Goal: Find contact information: Find contact information

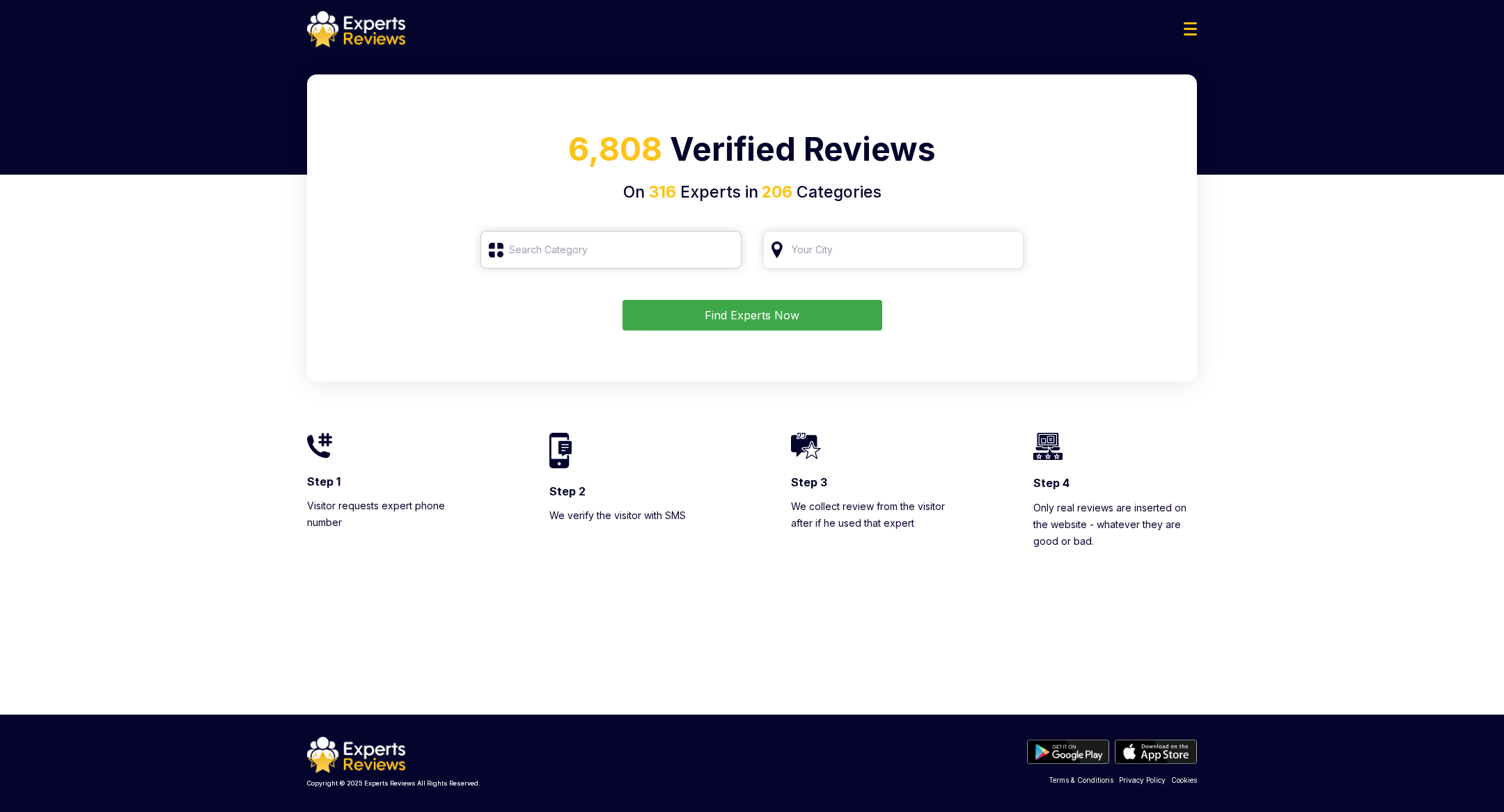
click at [649, 254] on input "search" at bounding box center [611, 250] width 261 height 38
type input "Aircon Repair"
click at [726, 315] on button "Find Experts Now" at bounding box center [752, 315] width 260 height 31
click at [666, 251] on input "Aircon Repair" at bounding box center [611, 250] width 261 height 38
drag, startPoint x: 666, startPoint y: 251, endPoint x: 460, endPoint y: 251, distance: 206.0
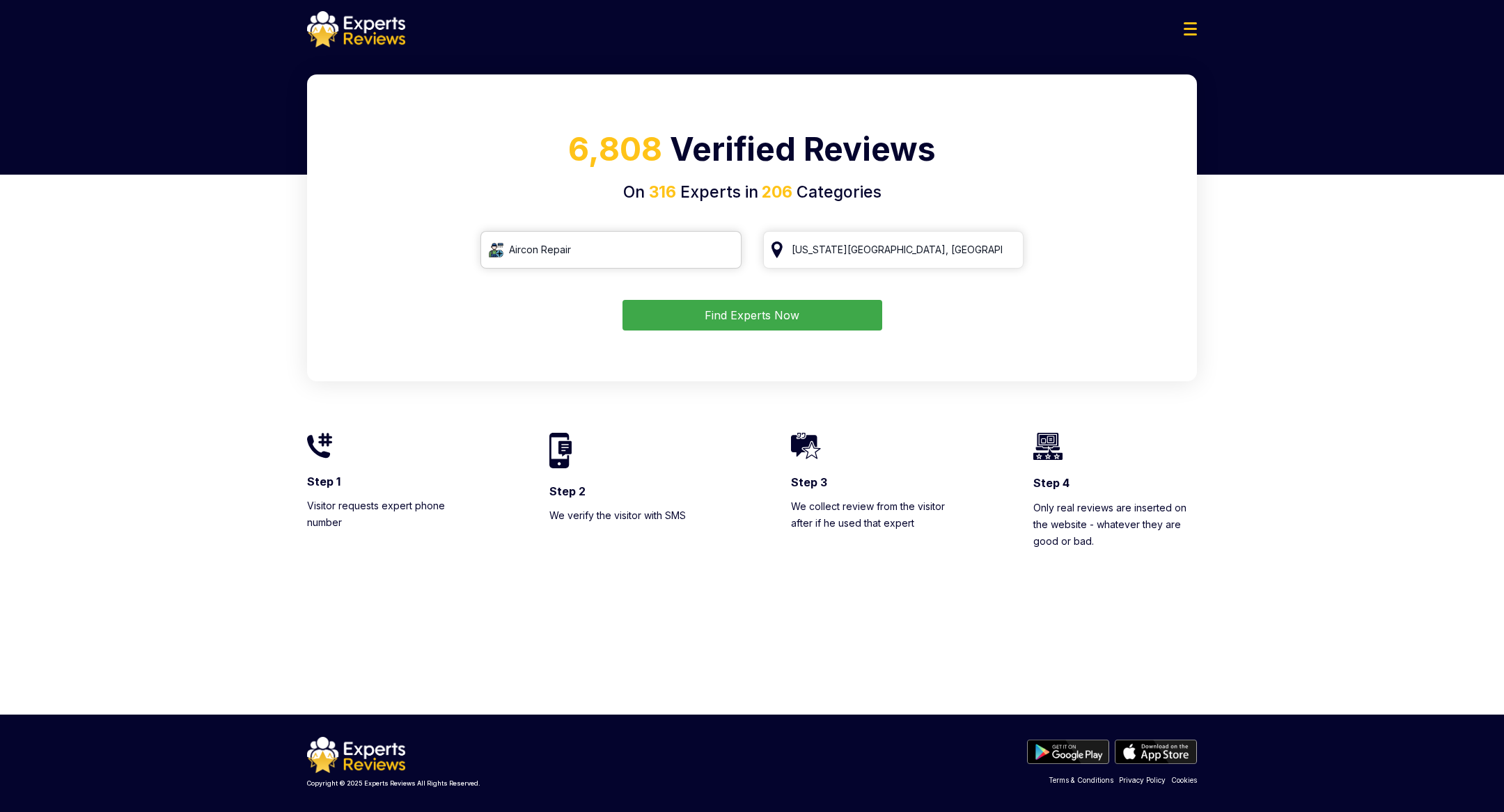
click at [460, 251] on form "Aircon Repair [US_STATE][GEOGRAPHIC_DATA], [GEOGRAPHIC_DATA] Find Experts Now" at bounding box center [752, 281] width 857 height 99
click at [571, 351] on div "Roofing" at bounding box center [620, 354] width 234 height 17
type input "Roofing"
click at [778, 317] on button "Find Experts Now" at bounding box center [752, 315] width 260 height 31
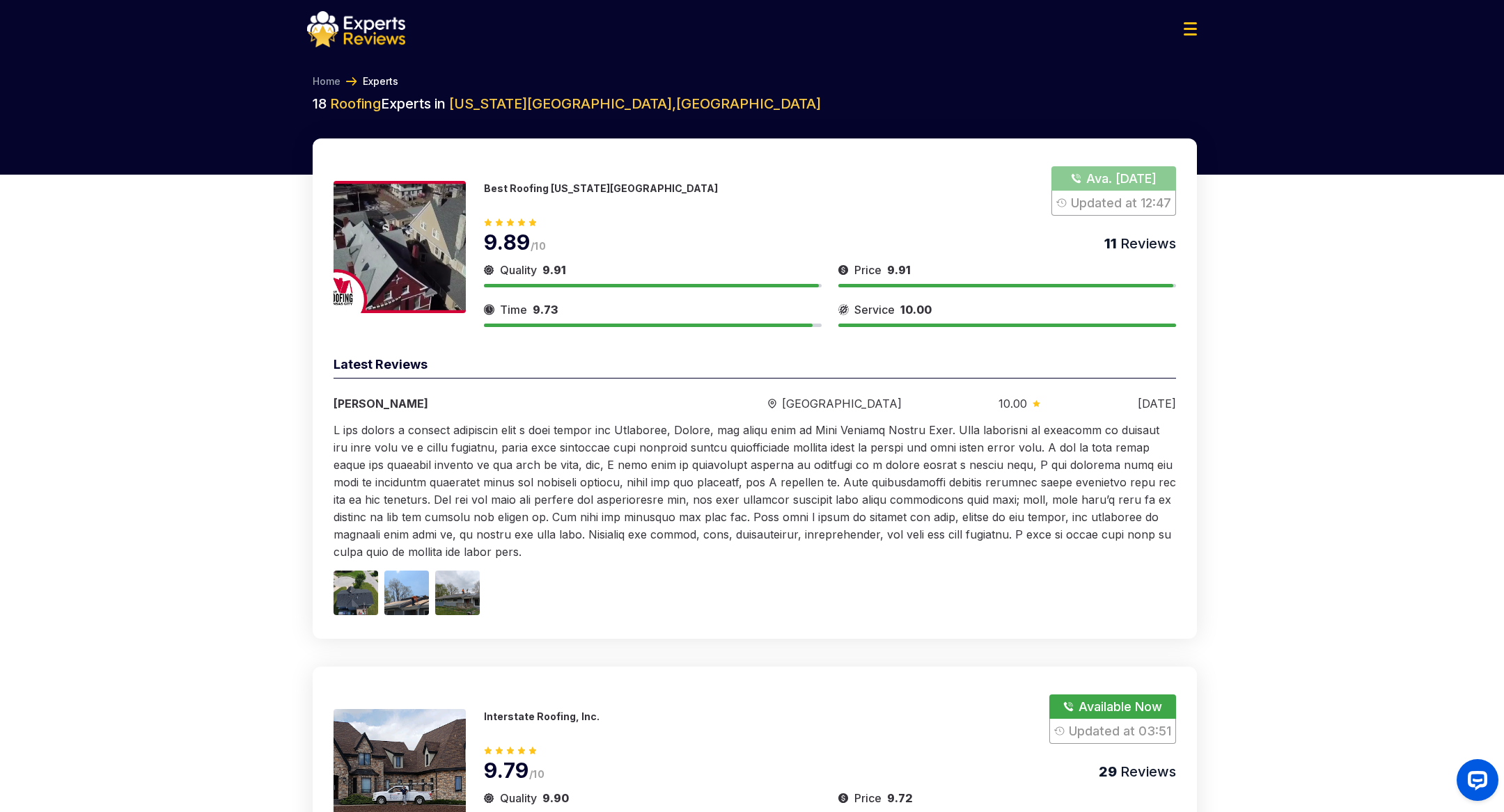
click at [1118, 181] on button "Show Number" at bounding box center [1114, 191] width 125 height 50
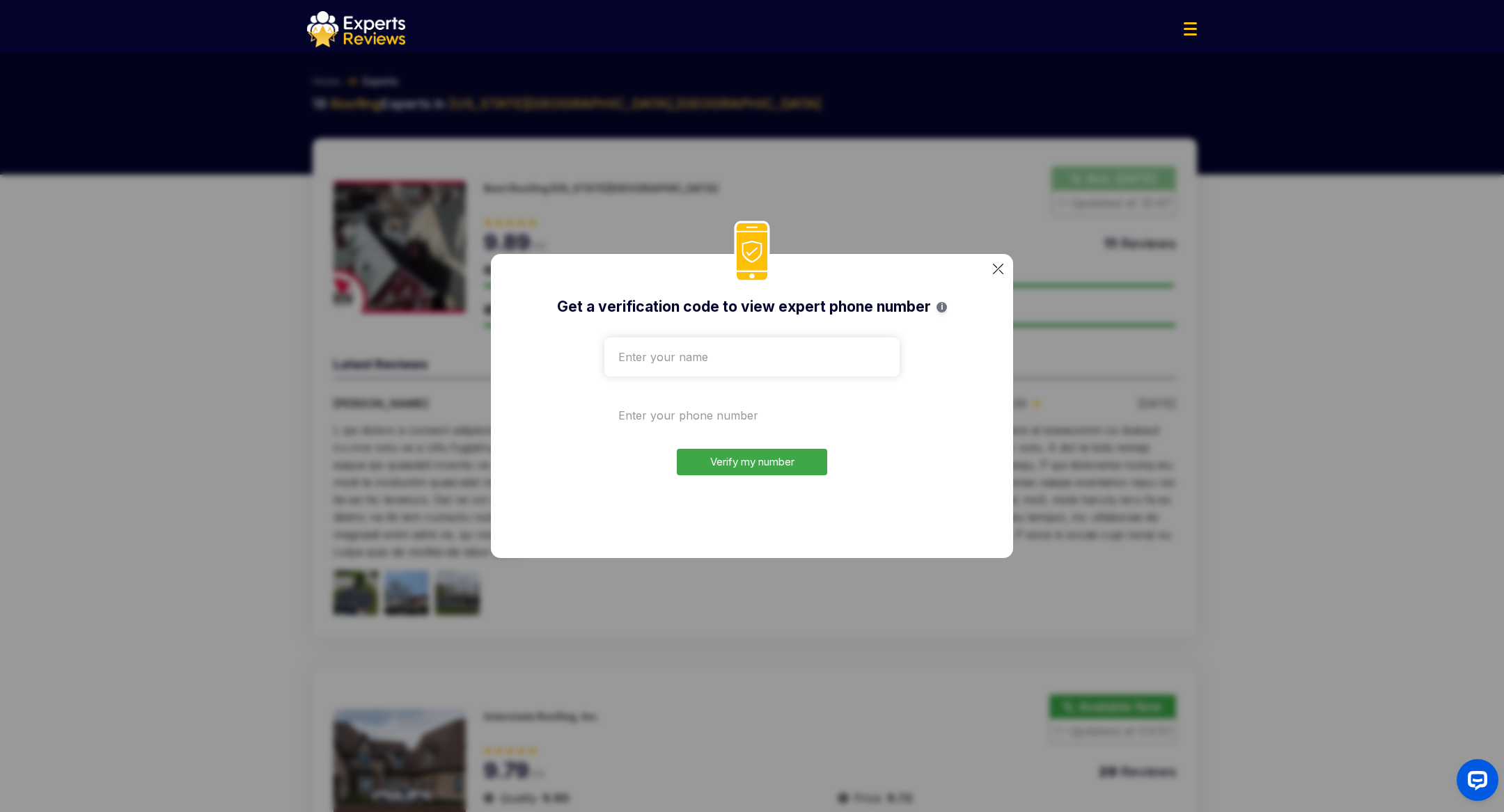
click at [684, 422] on input "tel" at bounding box center [752, 415] width 296 height 39
drag, startPoint x: 721, startPoint y: 423, endPoint x: 613, endPoint y: 419, distance: 108.1
click at [613, 419] on input "(233) 444-334" at bounding box center [752, 415] width 296 height 39
type input "(233) 444-334"
click at [1004, 267] on div "Get a verification code to view expert phone number i (233) 444-334 Verify my n…" at bounding box center [752, 406] width 522 height 304
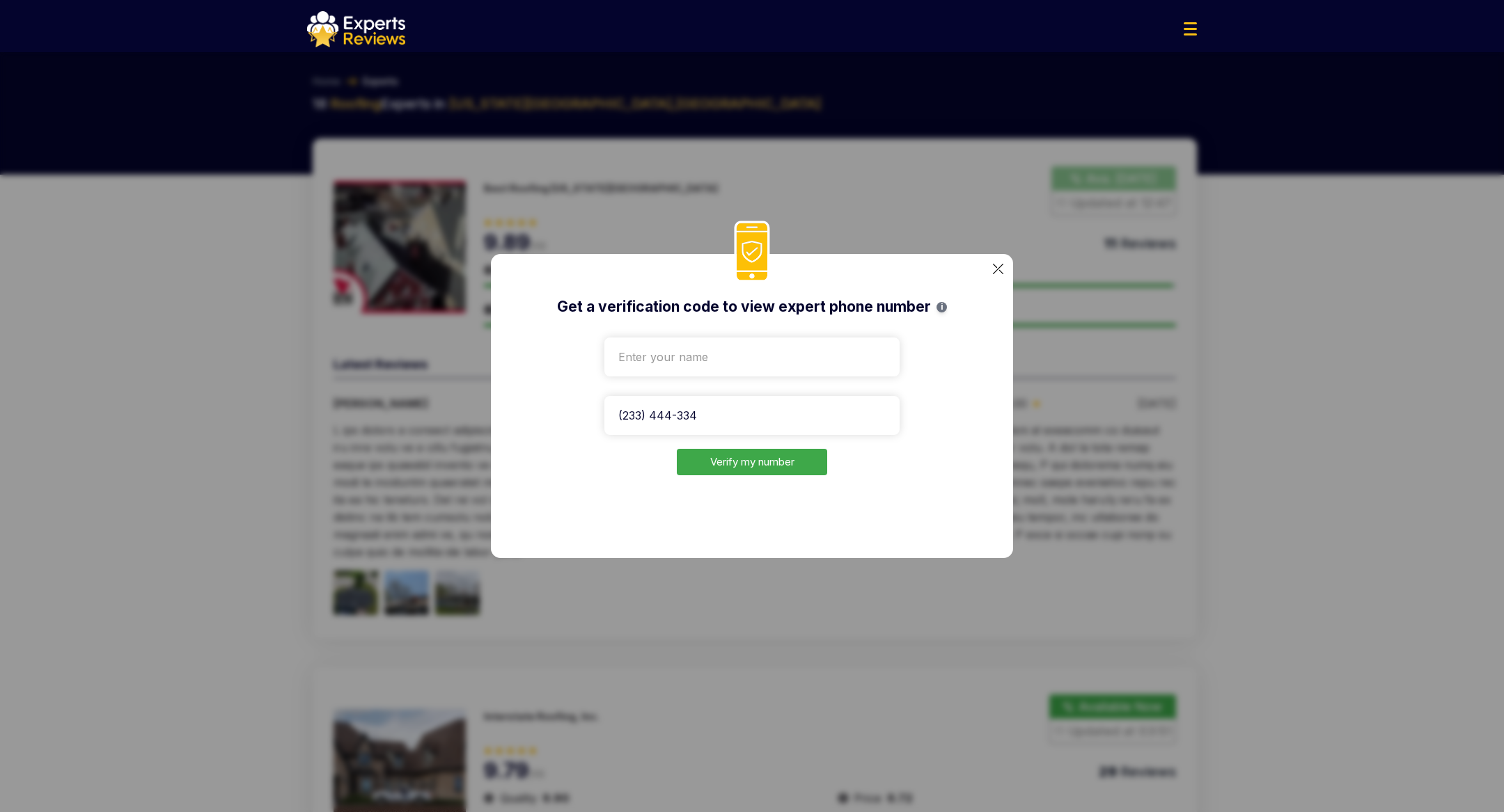
click at [998, 269] on img at bounding box center [998, 269] width 10 height 10
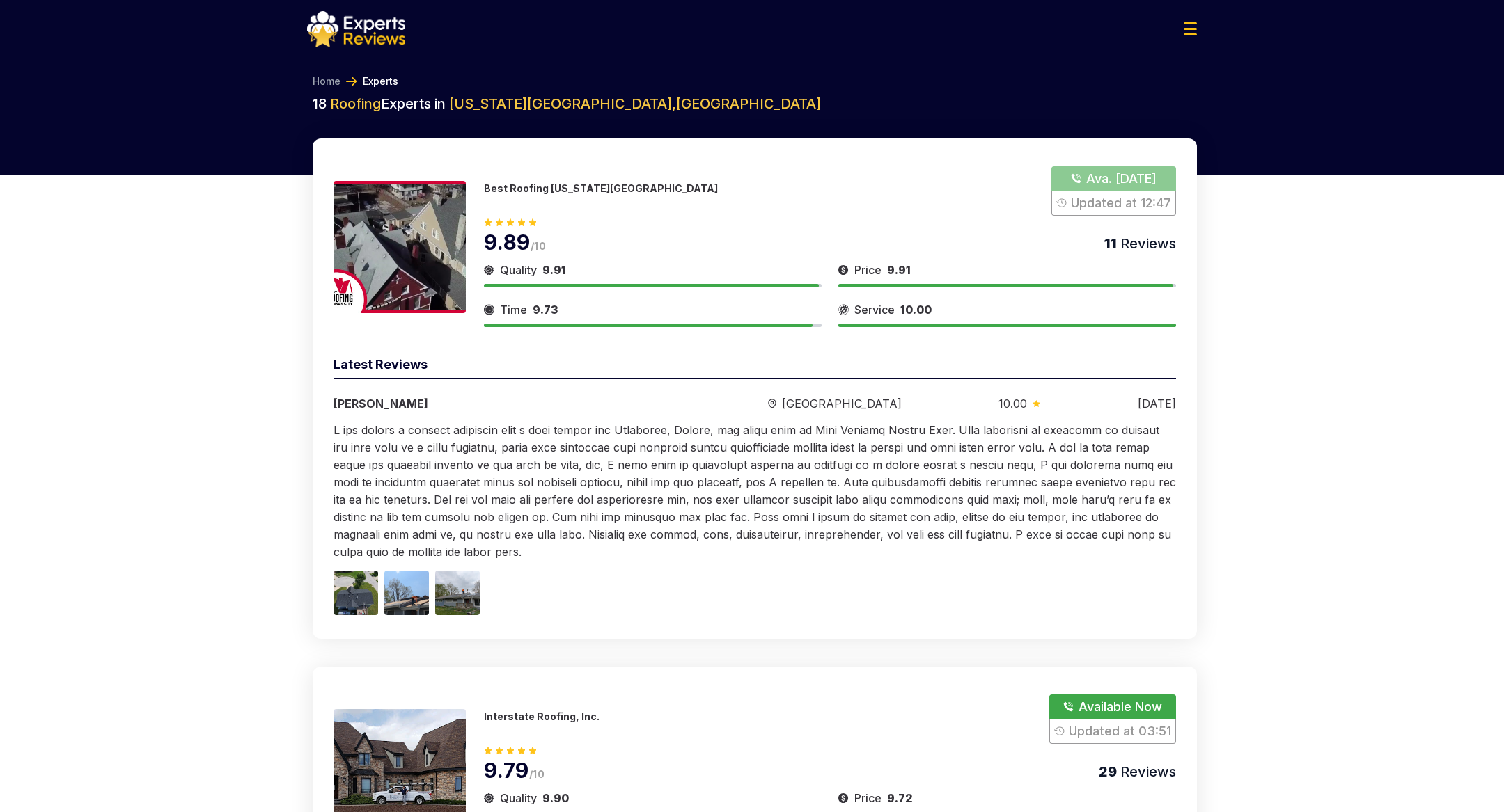
click at [1141, 184] on button "Show Number" at bounding box center [1114, 191] width 125 height 50
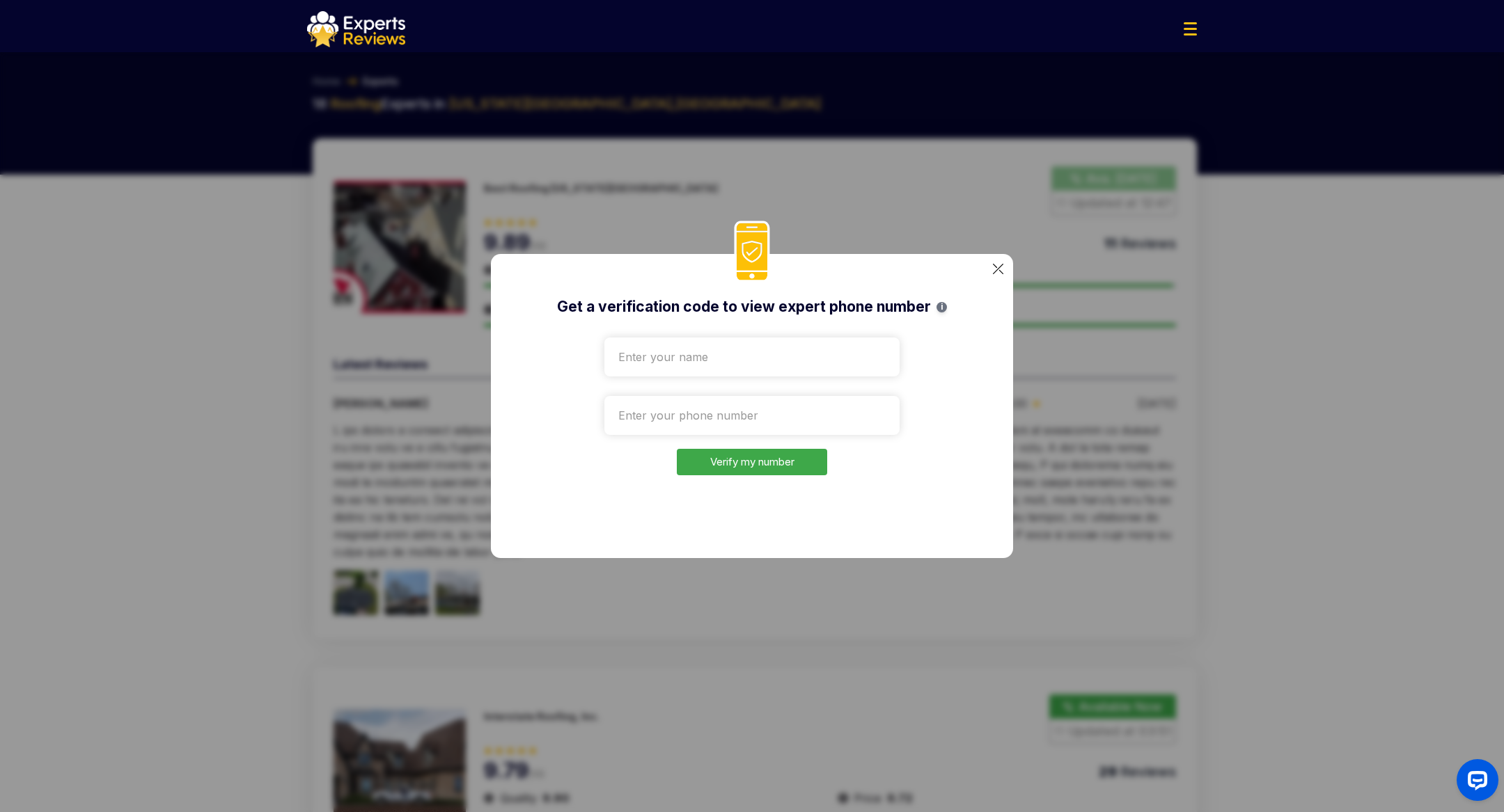
click at [811, 149] on div "Get a verification code to view expert phone number i Verify my number" at bounding box center [752, 406] width 1504 height 812
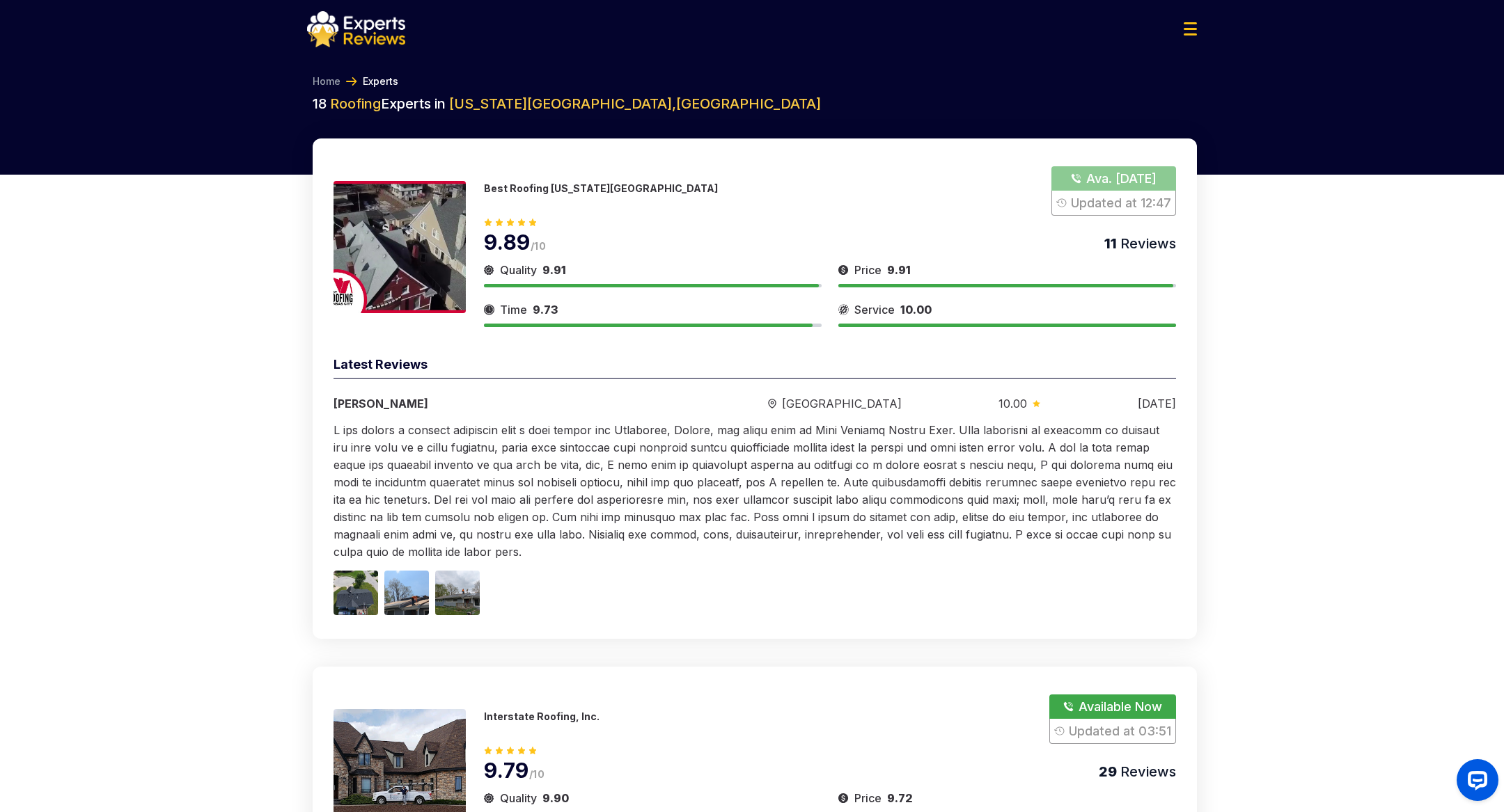
click at [382, 38] on img at bounding box center [356, 29] width 99 height 36
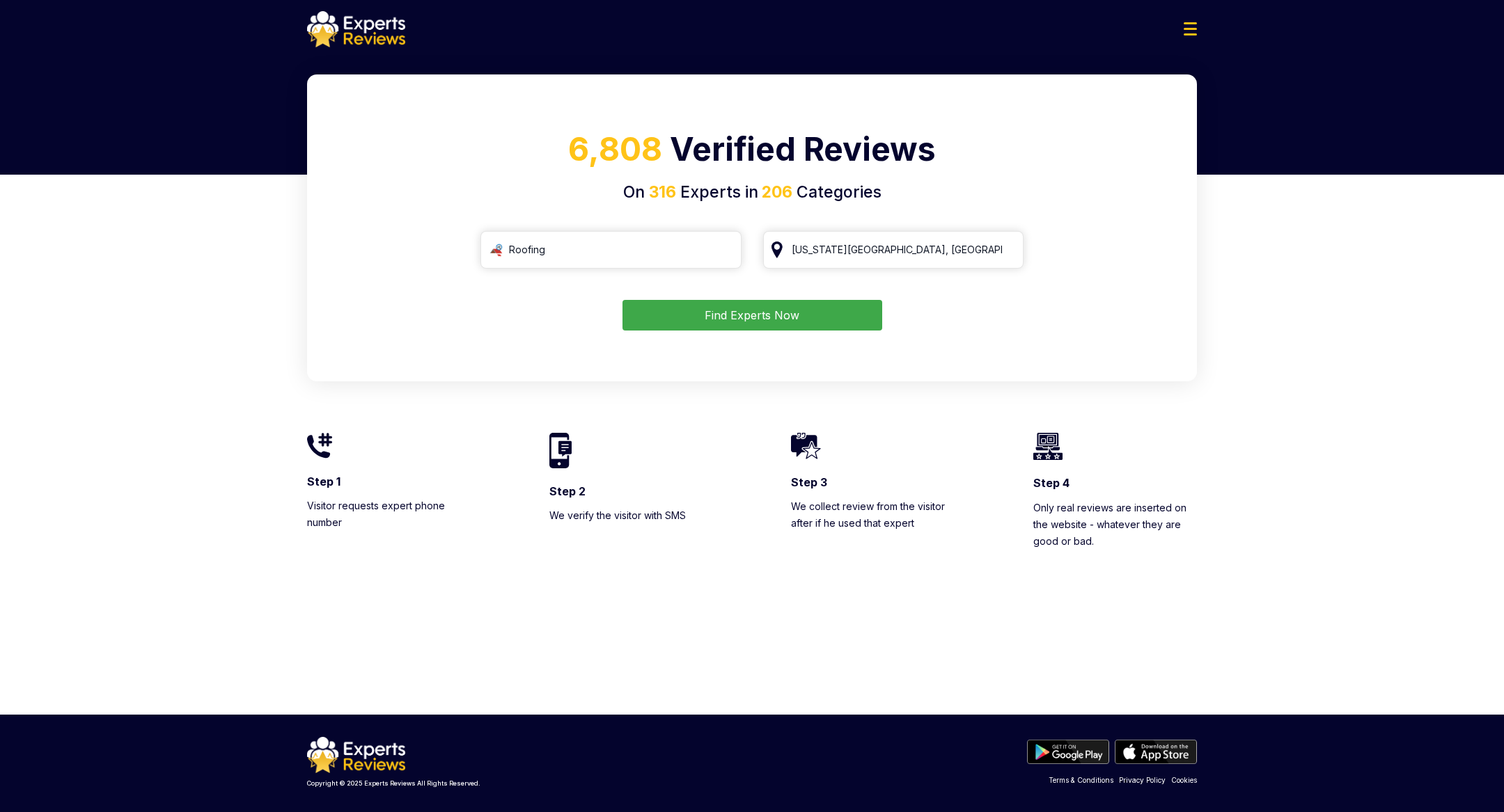
click at [1069, 746] on img at bounding box center [1068, 751] width 82 height 24
click at [686, 314] on button "Find Experts Now" at bounding box center [752, 315] width 260 height 31
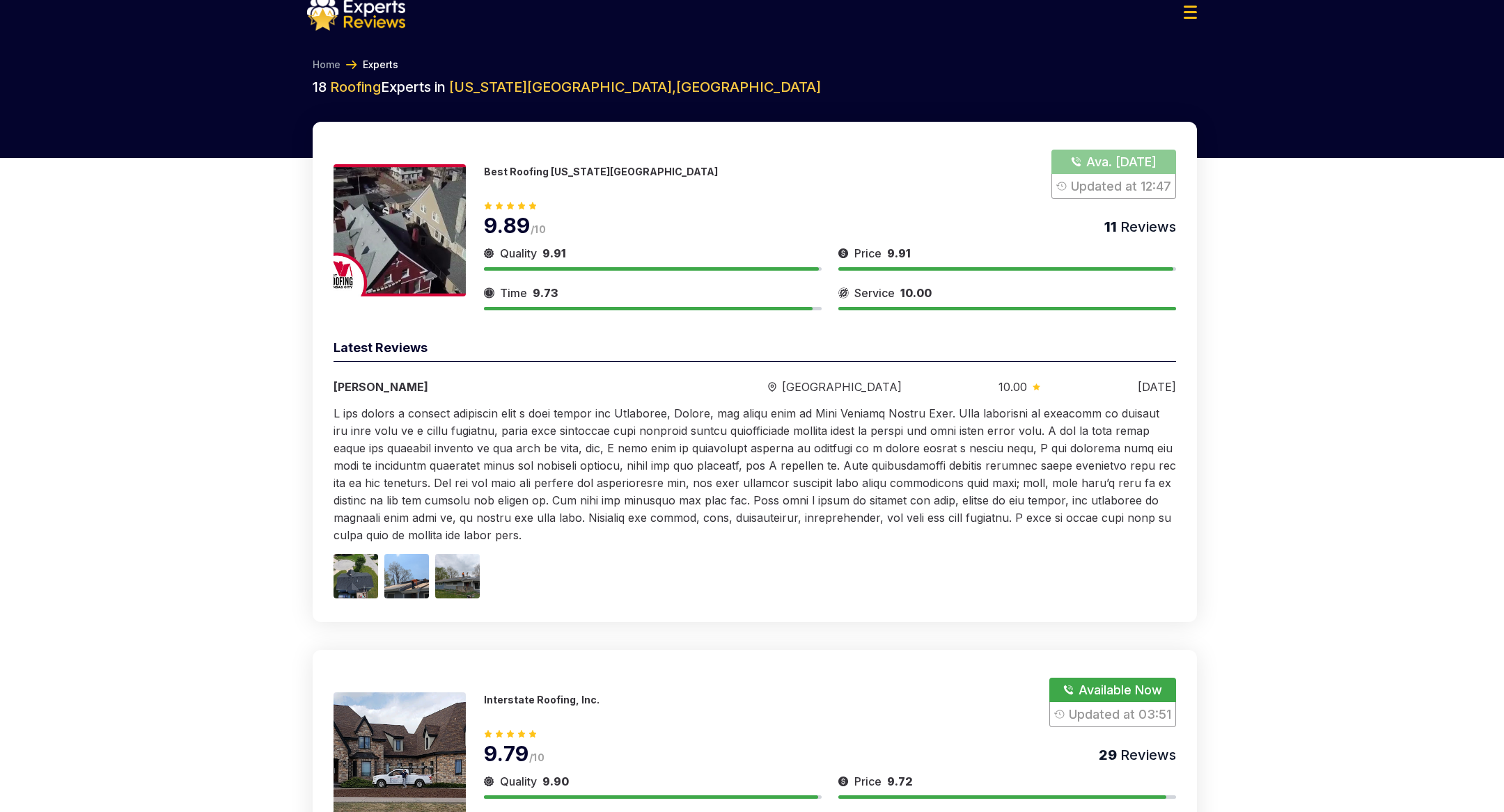
scroll to position [39, 0]
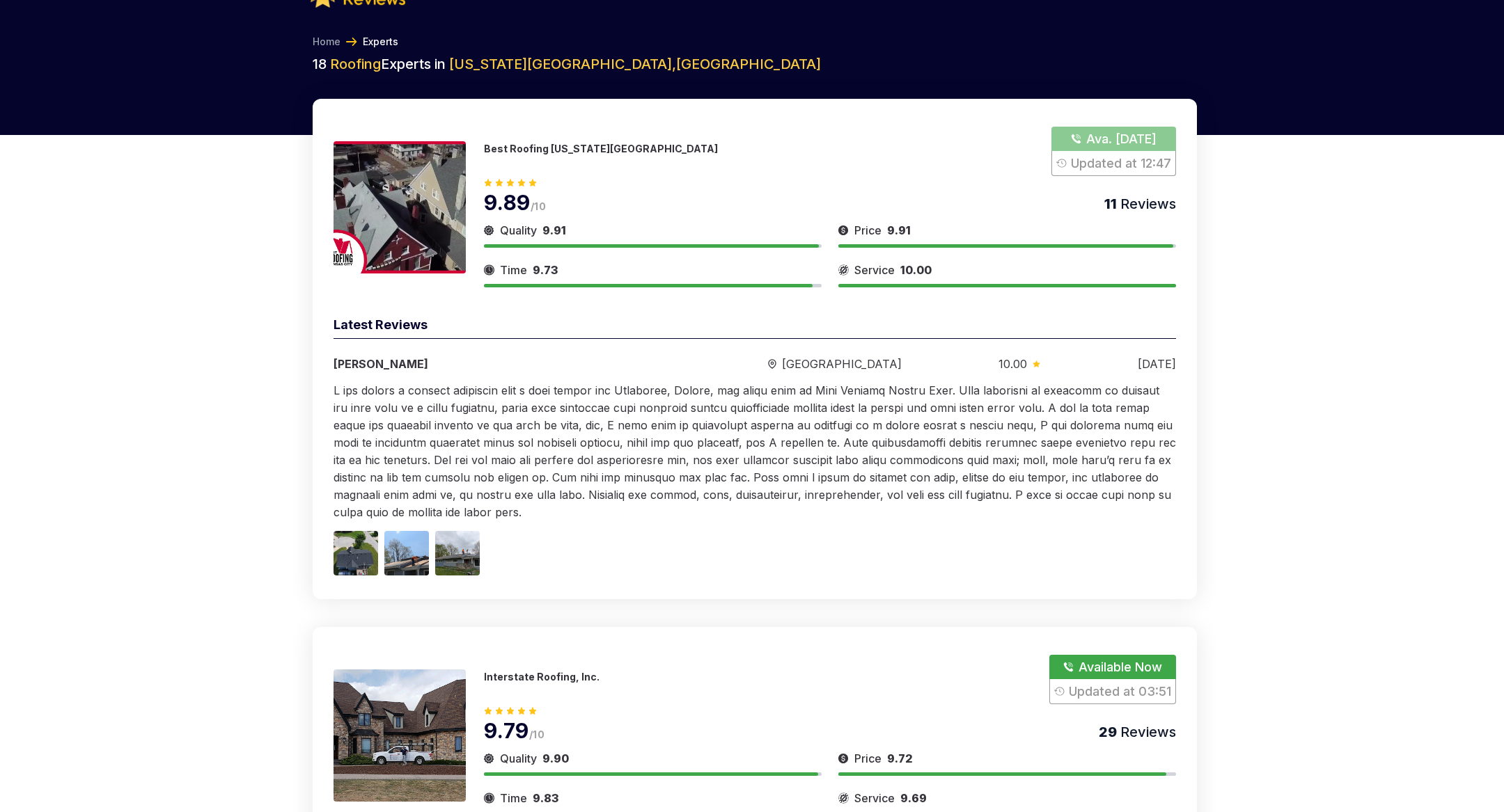
click at [501, 147] on p "Best Roofing [US_STATE][GEOGRAPHIC_DATA]" at bounding box center [601, 149] width 234 height 12
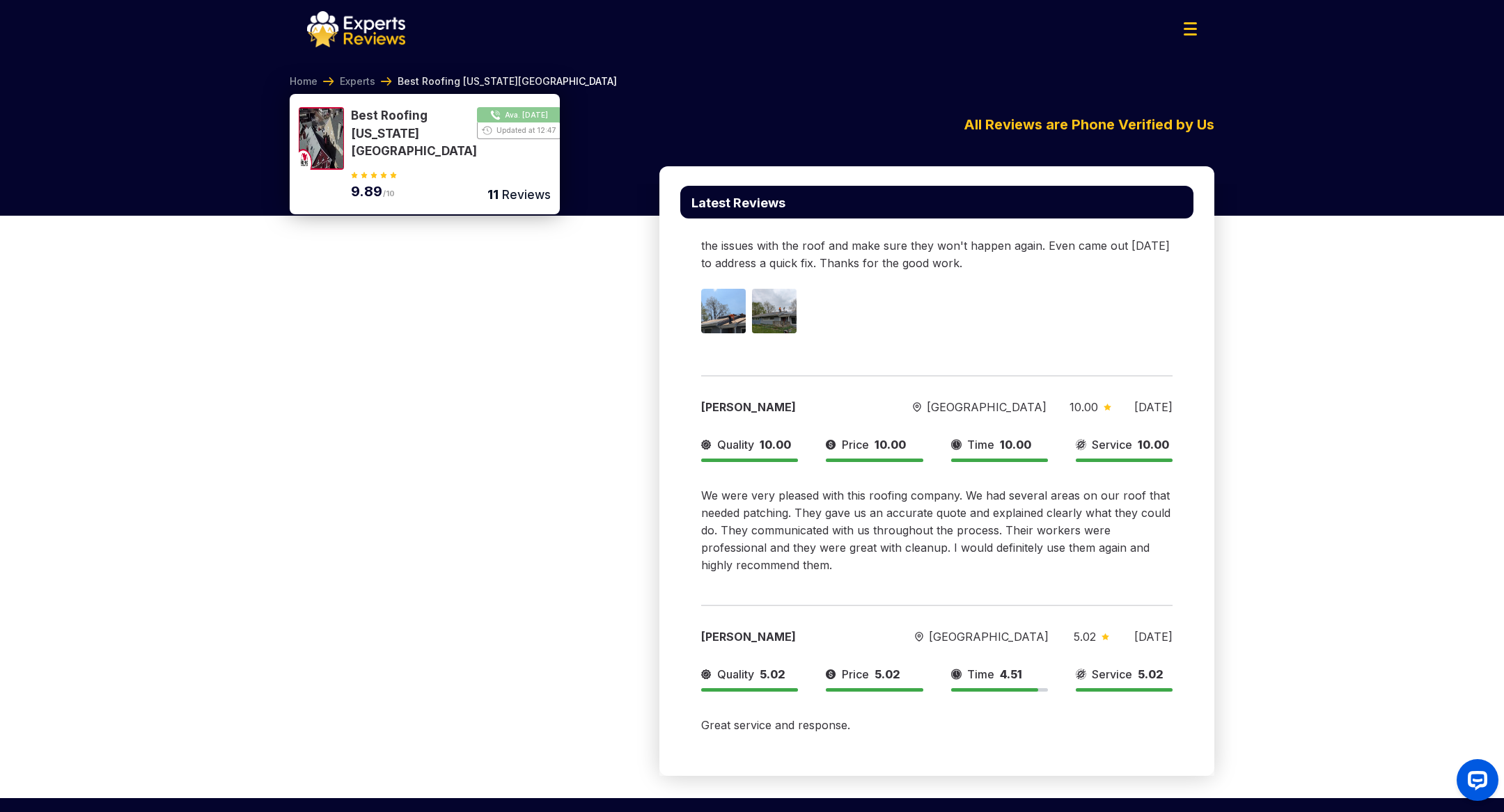
scroll to position [2079, 0]
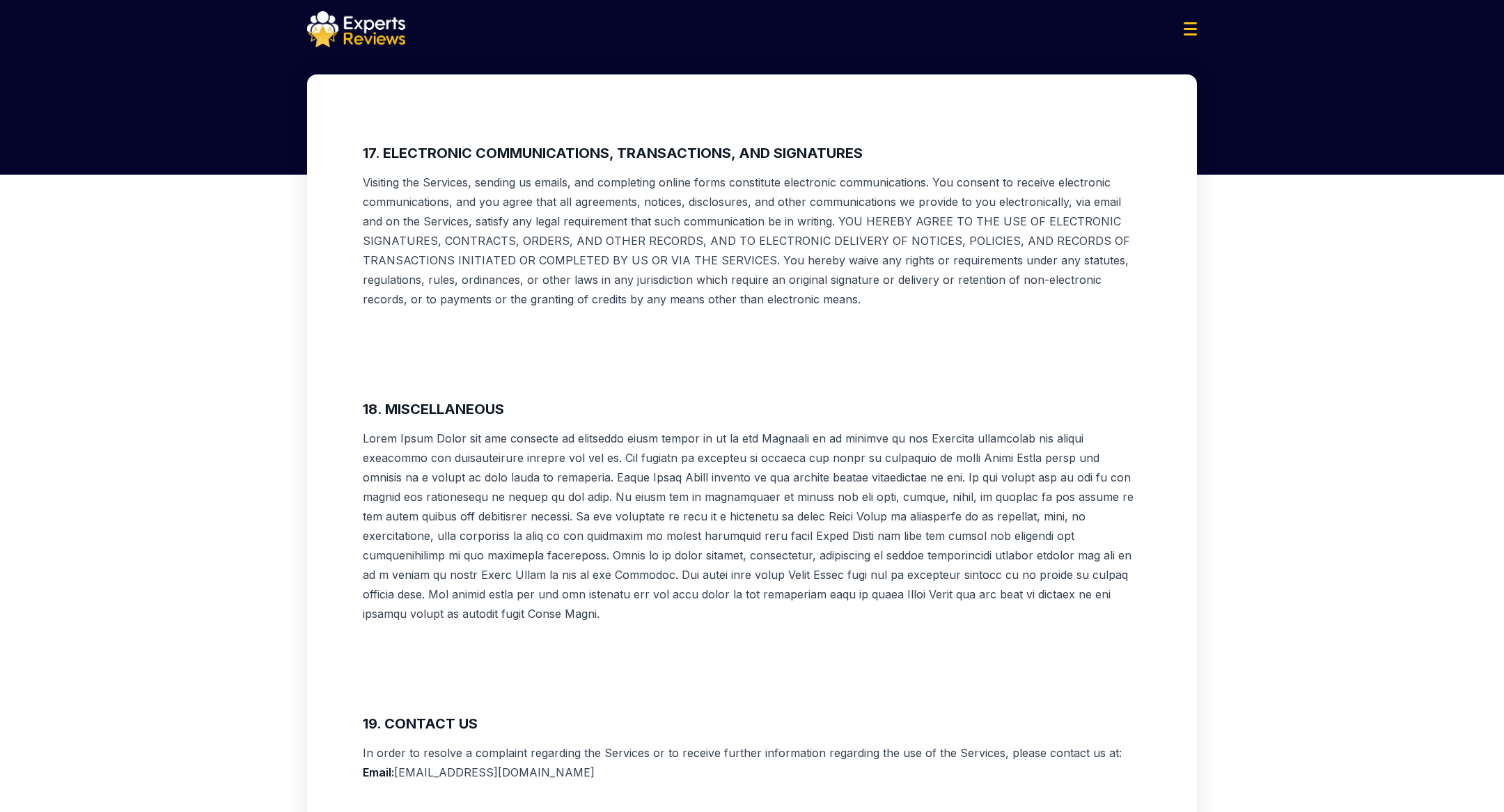
scroll to position [7871, 0]
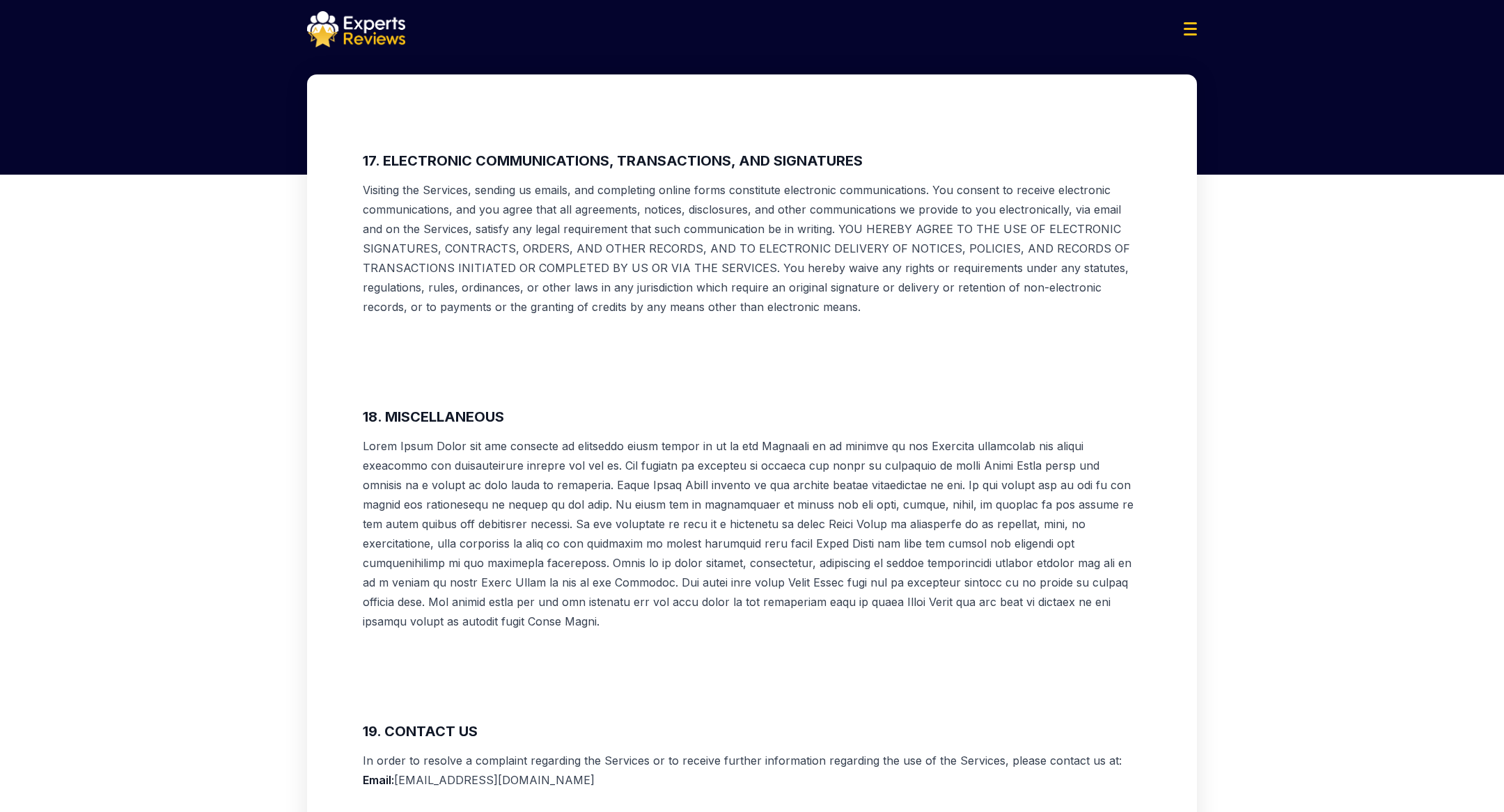
click at [833, 436] on p at bounding box center [752, 533] width 779 height 195
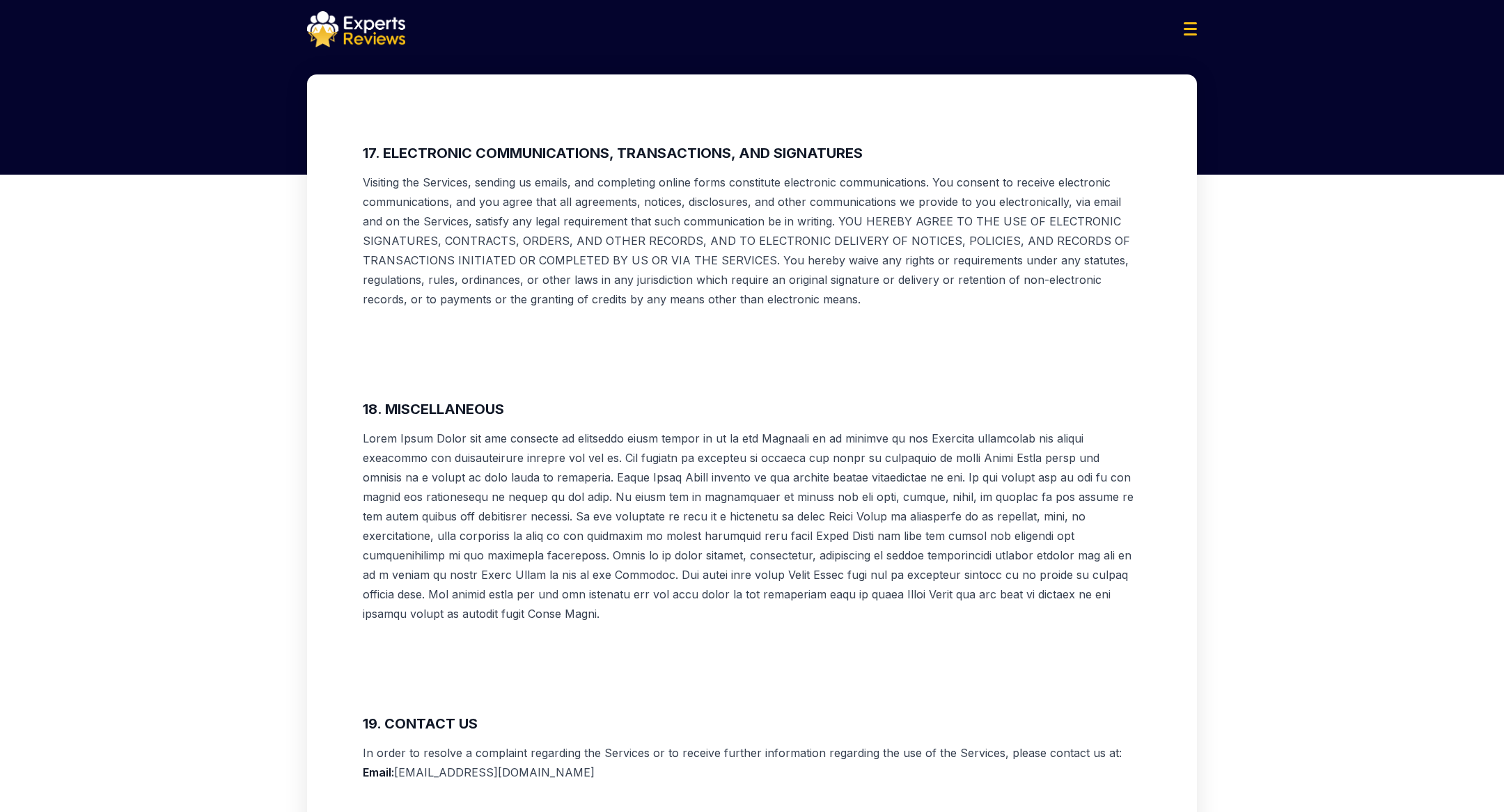
click at [602, 429] on p at bounding box center [752, 526] width 779 height 195
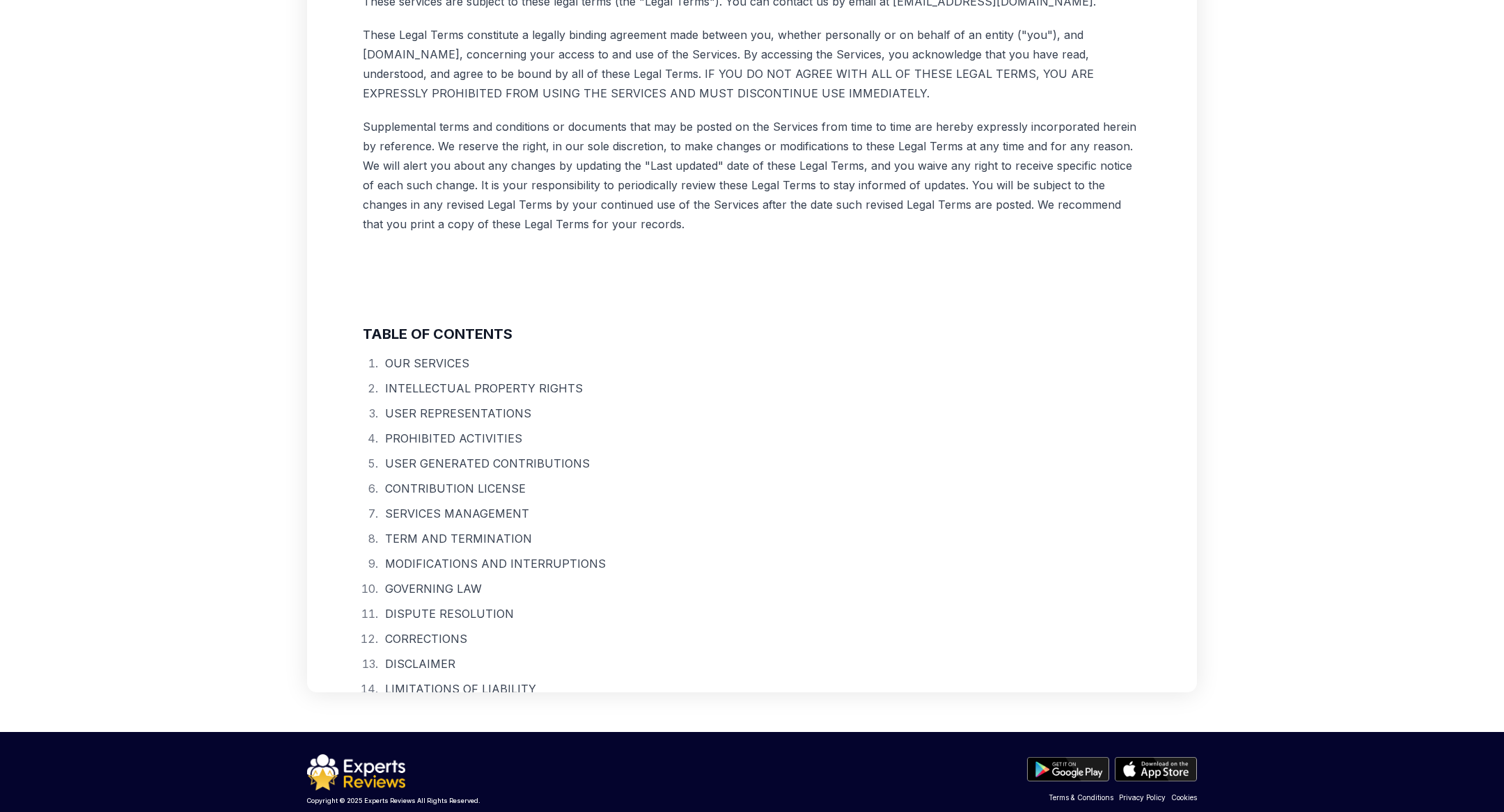
scroll to position [0, 0]
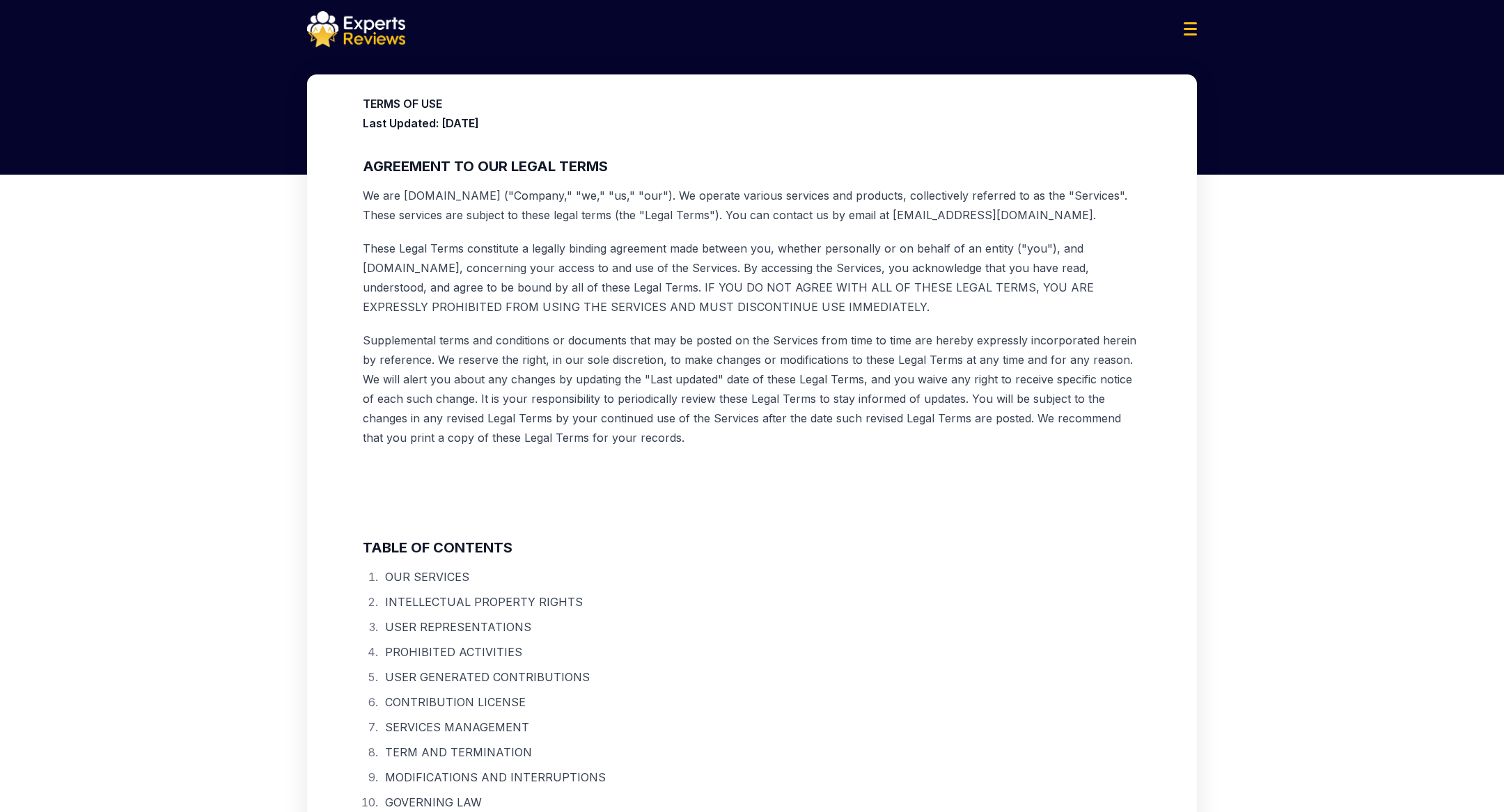
drag, startPoint x: 534, startPoint y: 123, endPoint x: 363, endPoint y: 128, distance: 171.1
click at [363, 128] on p "TERMS OF USE Last Updated: [DATE]" at bounding box center [752, 113] width 779 height 39
copy strong "Last Updated: [DATE]"
drag, startPoint x: 612, startPoint y: 163, endPoint x: 363, endPoint y: 167, distance: 249.0
click at [363, 167] on h3 "AGREEMENT TO OUR LEGAL TERMS" at bounding box center [752, 166] width 779 height 23
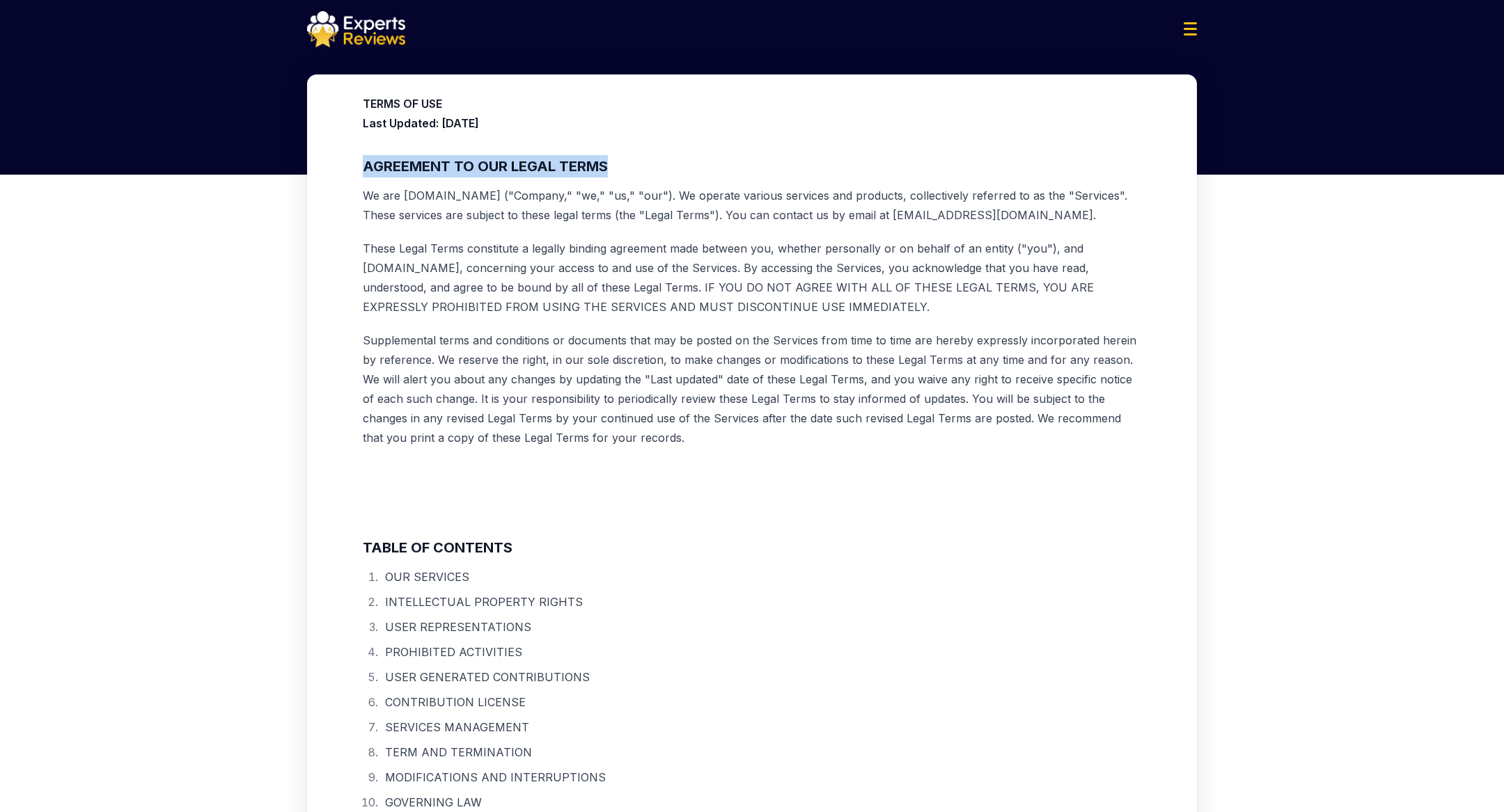
copy strong "AGREEMENT TO OUR LEGAL TERMS"
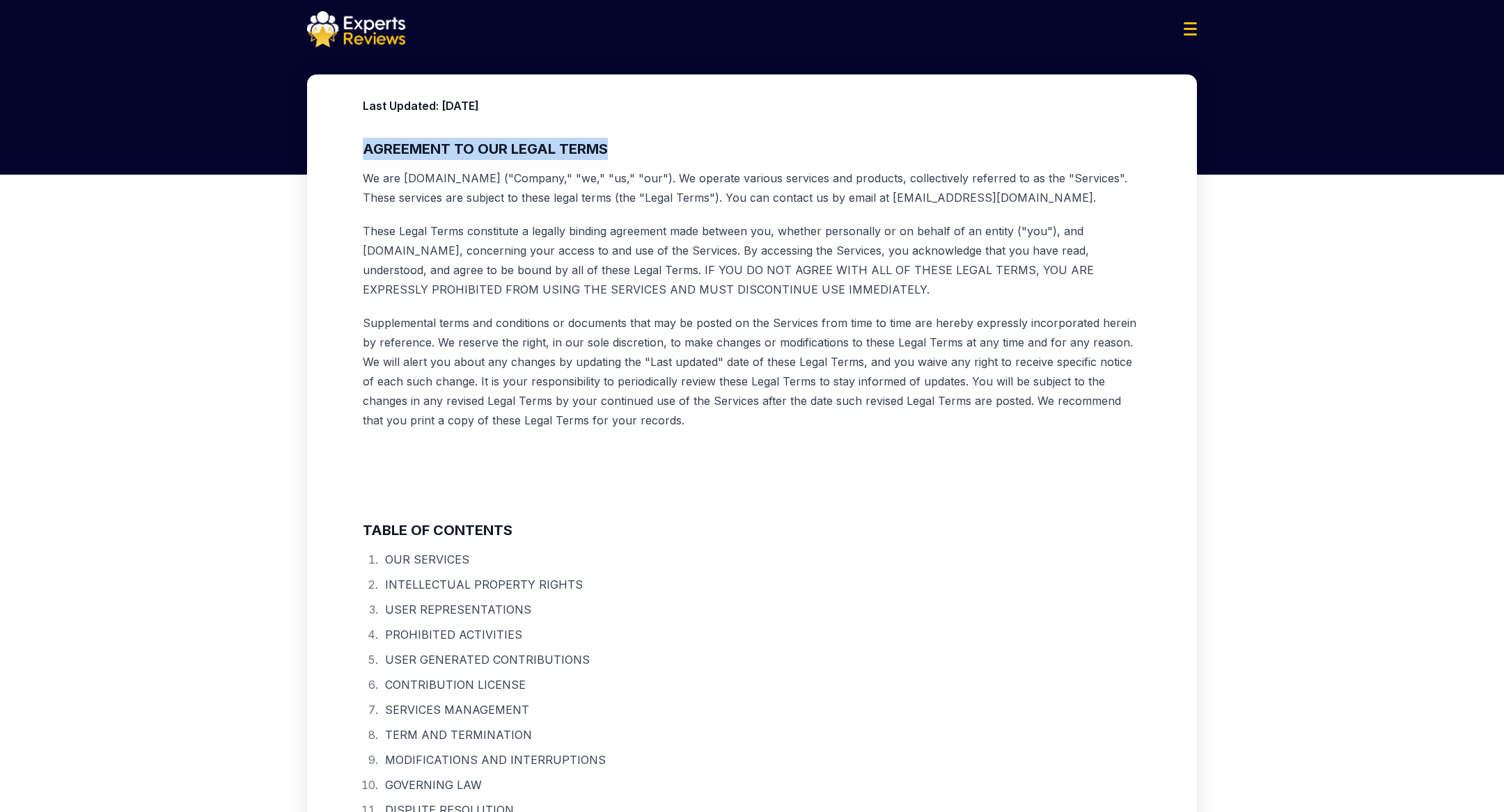
scroll to position [13, 0]
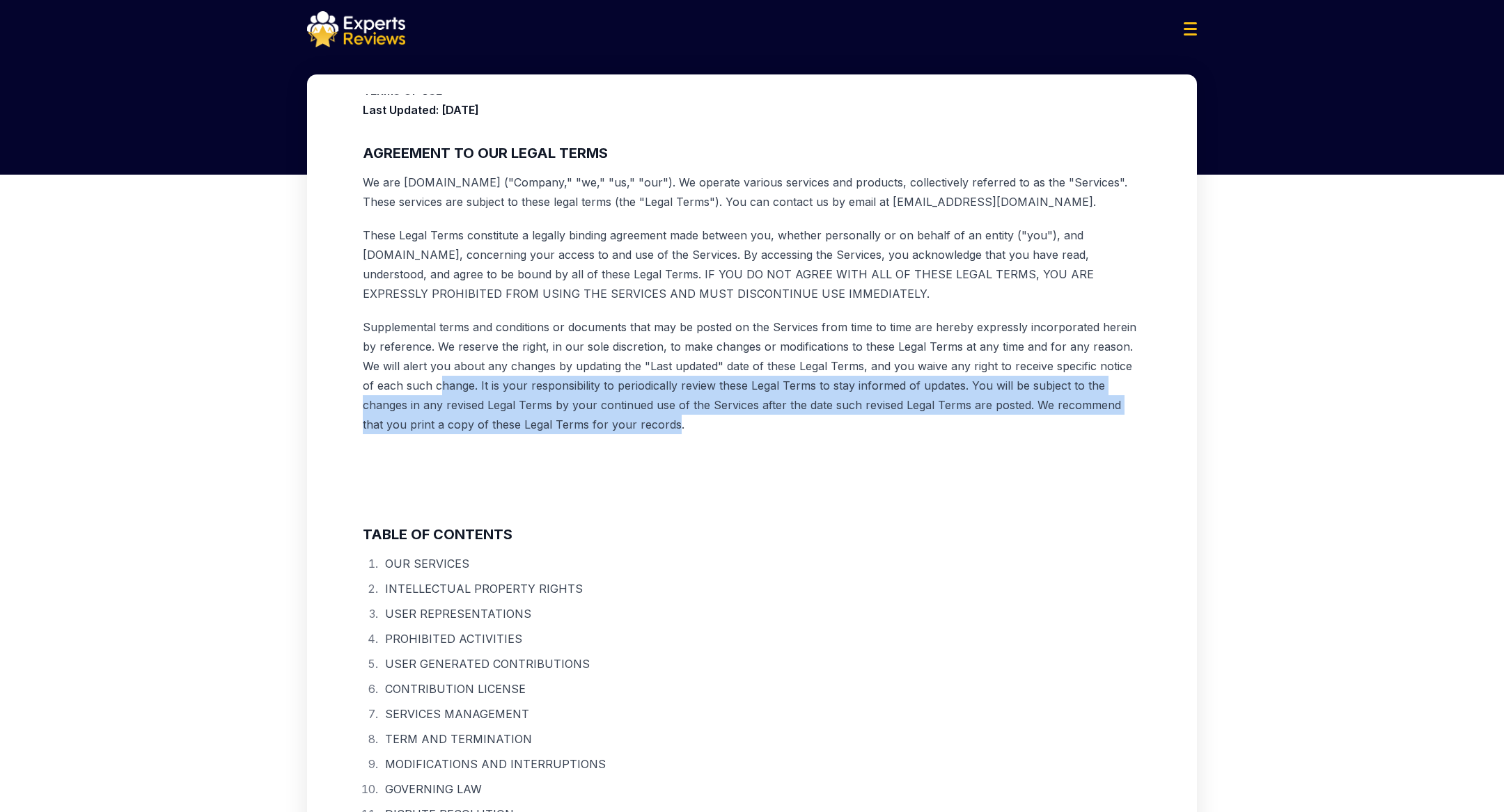
drag, startPoint x: 674, startPoint y: 425, endPoint x: 443, endPoint y: 387, distance: 234.1
click at [443, 387] on p "Supplemental terms and conditions or documents that may be posted on the Servic…" at bounding box center [752, 376] width 779 height 117
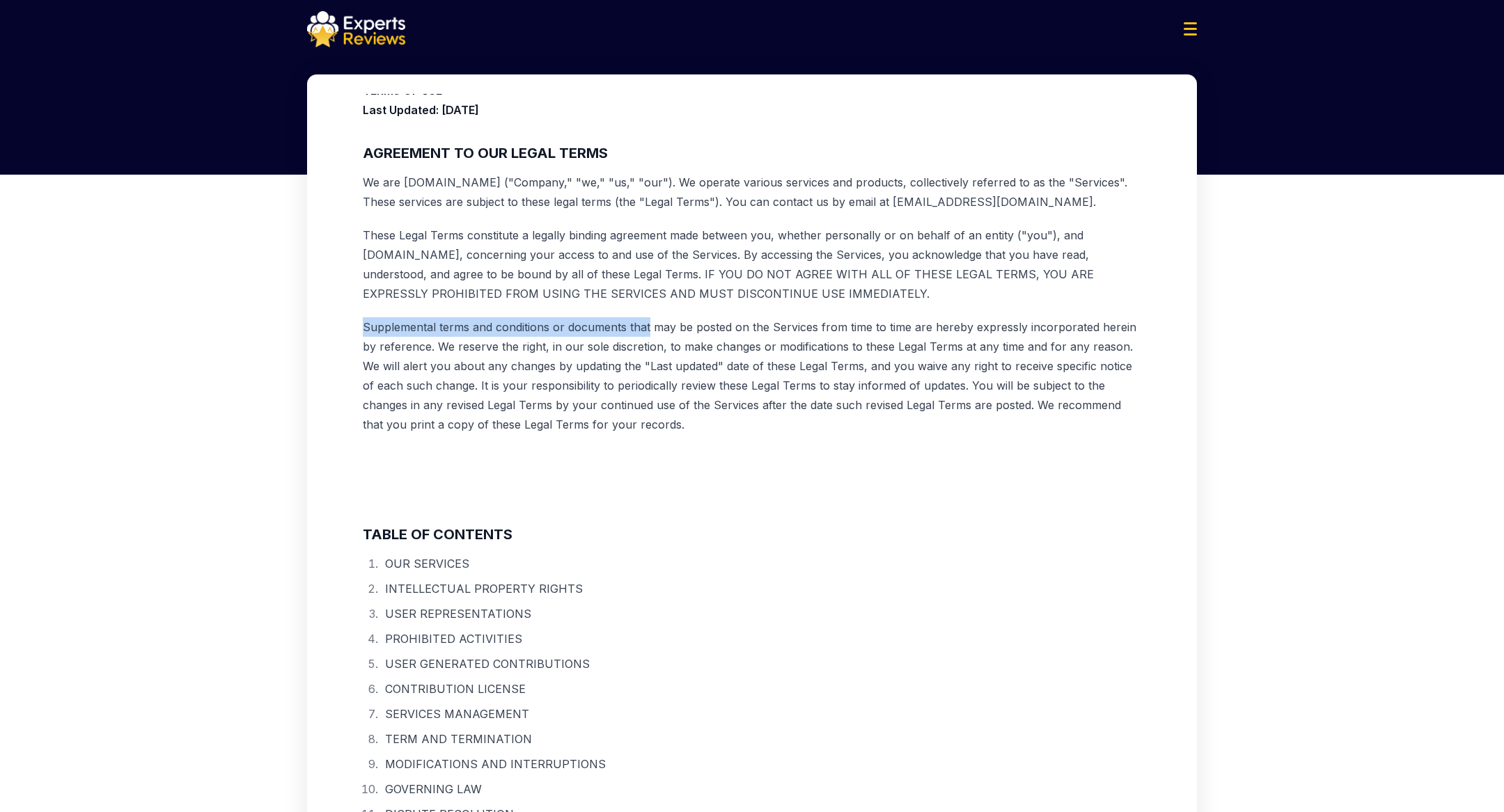
drag, startPoint x: 363, startPoint y: 330, endPoint x: 647, endPoint y: 325, distance: 284.0
click at [647, 325] on p "Supplemental terms and conditions or documents that may be posted on the Servic…" at bounding box center [752, 376] width 779 height 117
copy p "Supplemental terms and conditions or documents that"
